Goal: Task Accomplishment & Management: Manage account settings

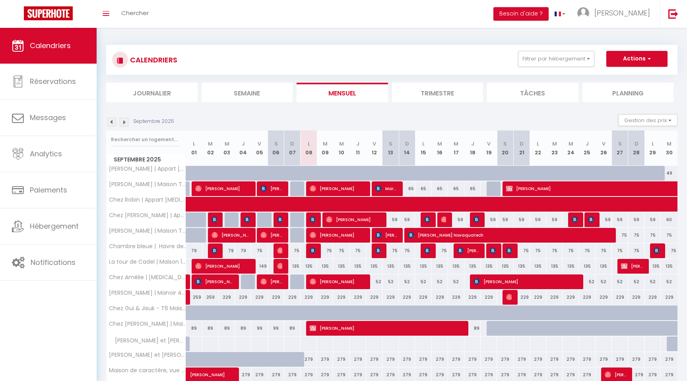
click at [328, 252] on div "75" at bounding box center [325, 250] width 16 height 15
type input "75"
type input "[DATE]"
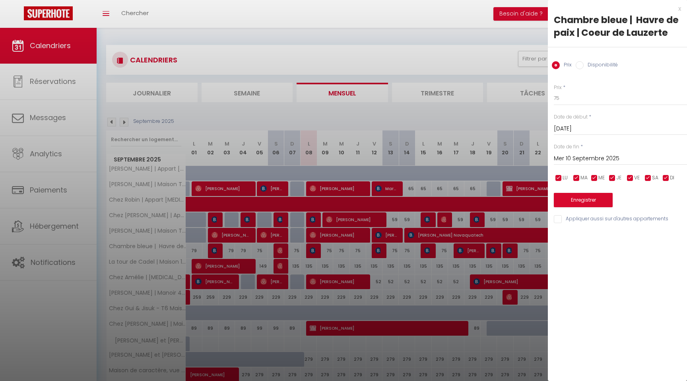
click at [595, 161] on input "Mer 10 Septembre 2025" at bounding box center [620, 158] width 133 height 10
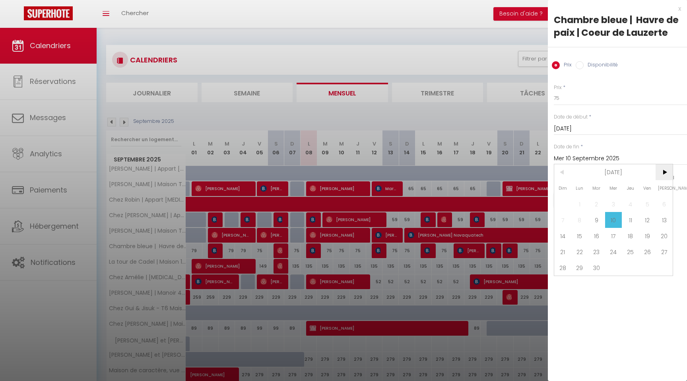
click at [666, 173] on span ">" at bounding box center [663, 172] width 17 height 16
click at [614, 207] on span "1" at bounding box center [613, 204] width 17 height 16
type input "Mer 01 Octobre 2025"
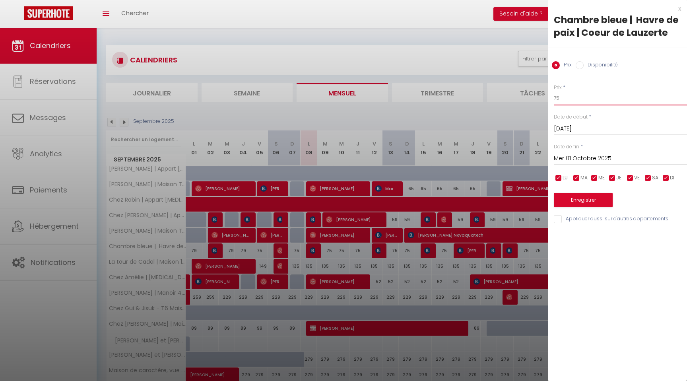
click at [571, 99] on input "75" at bounding box center [620, 98] width 133 height 14
type input "69"
click at [584, 201] on button "Enregistrer" at bounding box center [583, 200] width 59 height 14
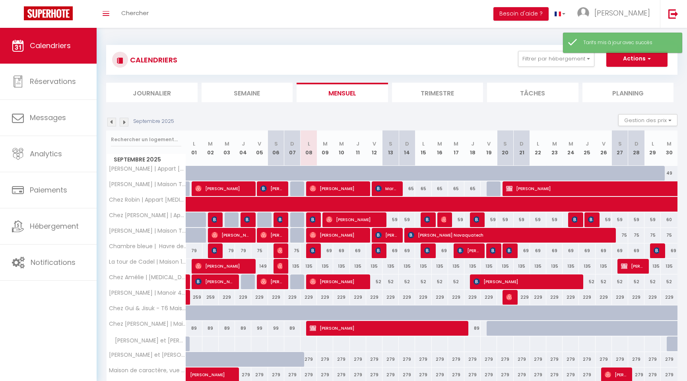
click at [374, 120] on div "[DATE] Gestion des prix Nb Nuits minimum Règles Disponibilité" at bounding box center [391, 122] width 571 height 16
click at [305, 266] on div "135" at bounding box center [308, 266] width 16 height 15
type input "135"
type input "Lun 08 Septembre 2025"
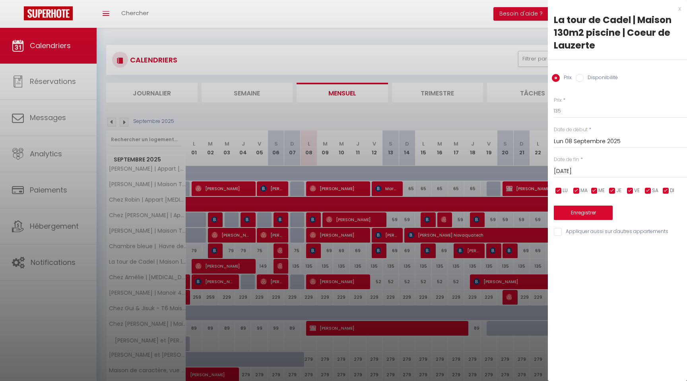
click at [587, 164] on div "[DATE] < [DATE] > Dim Lun Mar Mer Jeu Ven Sam 1 2 3 4 5 6 7 8 9 10 11 12 13 14 …" at bounding box center [620, 170] width 133 height 14
click at [589, 170] on input "[DATE]" at bounding box center [620, 171] width 133 height 10
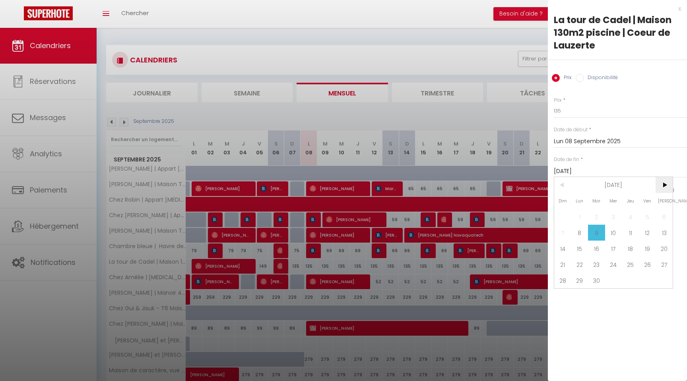
click at [660, 184] on span ">" at bounding box center [663, 185] width 17 height 16
click at [649, 280] on span "31" at bounding box center [647, 280] width 17 height 16
type input "[DATE]"
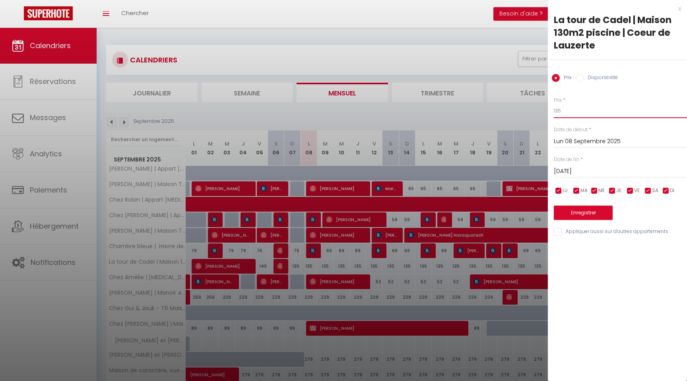
click at [558, 111] on input "135" at bounding box center [620, 111] width 133 height 14
type input "125"
click at [579, 217] on button "Enregistrer" at bounding box center [583, 212] width 59 height 14
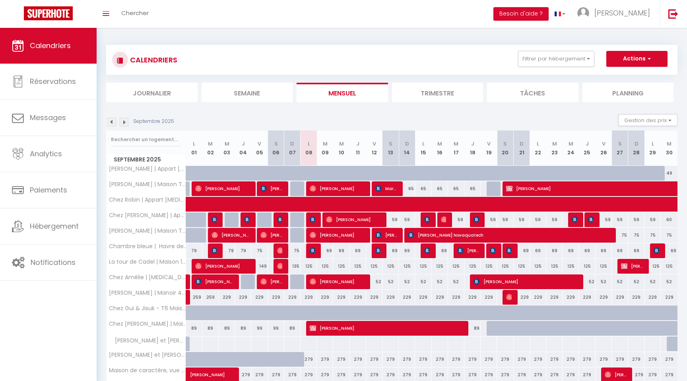
click at [310, 264] on div "125" at bounding box center [308, 266] width 16 height 15
type input "125"
type input "Lun 08 Septembre 2025"
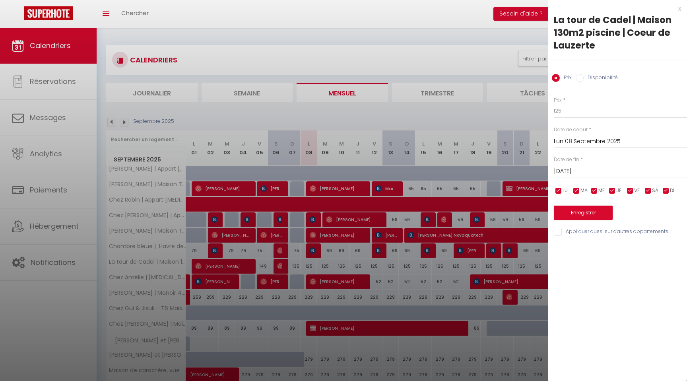
click at [595, 170] on input "[DATE]" at bounding box center [620, 171] width 133 height 10
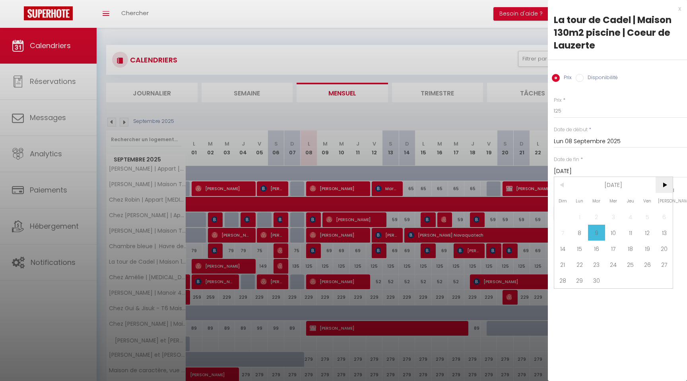
click at [664, 187] on span ">" at bounding box center [663, 185] width 17 height 16
click at [643, 281] on span "31" at bounding box center [647, 280] width 17 height 16
type input "[DATE]"
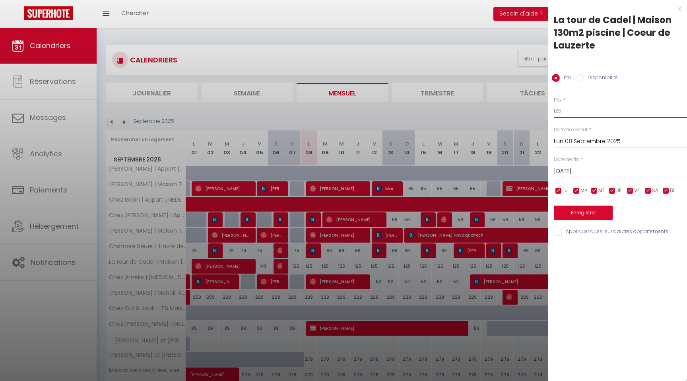
click at [566, 114] on input "125" at bounding box center [620, 111] width 133 height 14
type input "119"
click at [577, 207] on button "Enregistrer" at bounding box center [583, 212] width 59 height 14
